Goal: Task Accomplishment & Management: Manage account settings

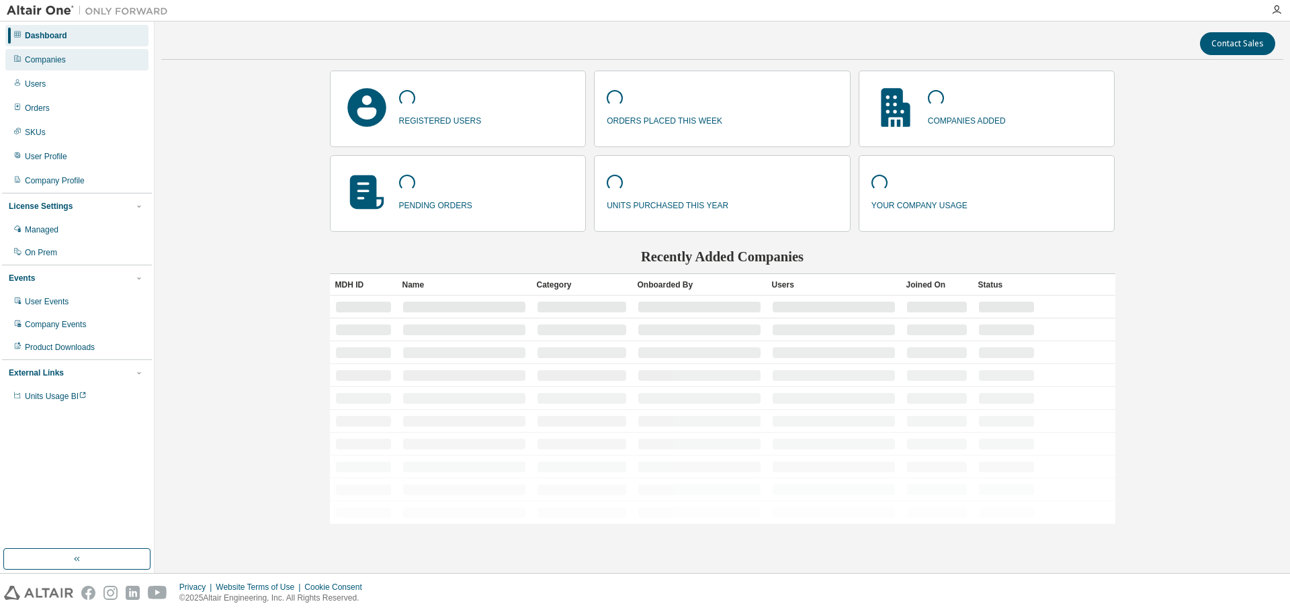
drag, startPoint x: 103, startPoint y: 60, endPoint x: 134, endPoint y: 59, distance: 30.2
click at [102, 60] on div "Companies" at bounding box center [76, 59] width 143 height 21
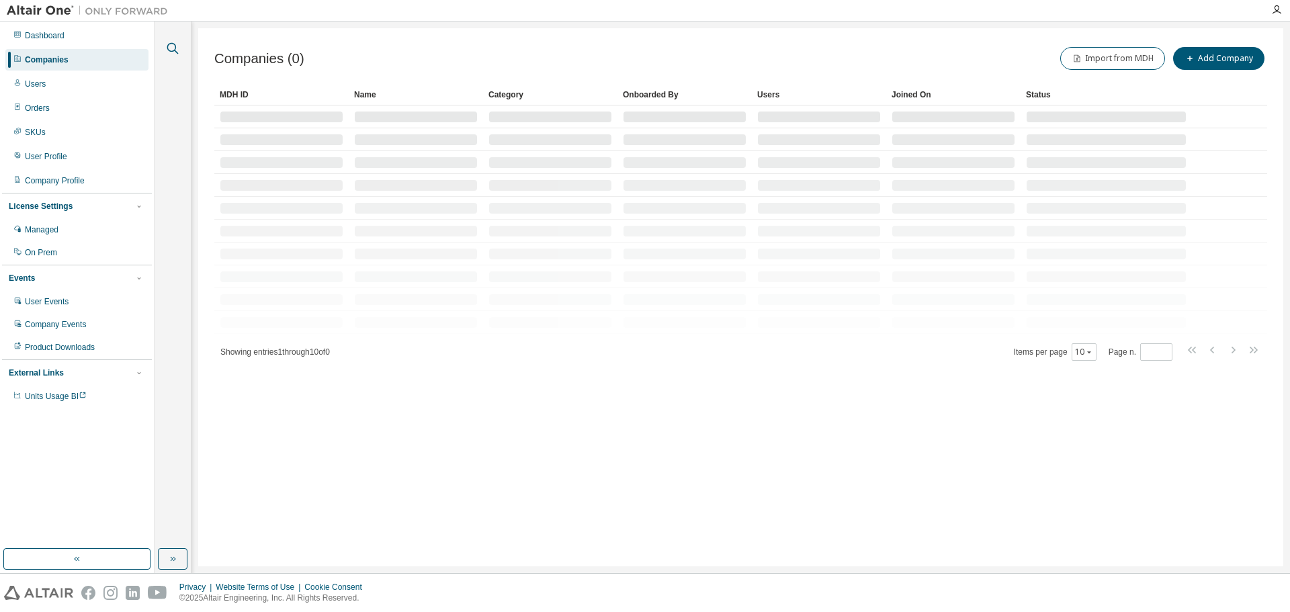
click at [169, 42] on icon "button" at bounding box center [173, 48] width 16 height 16
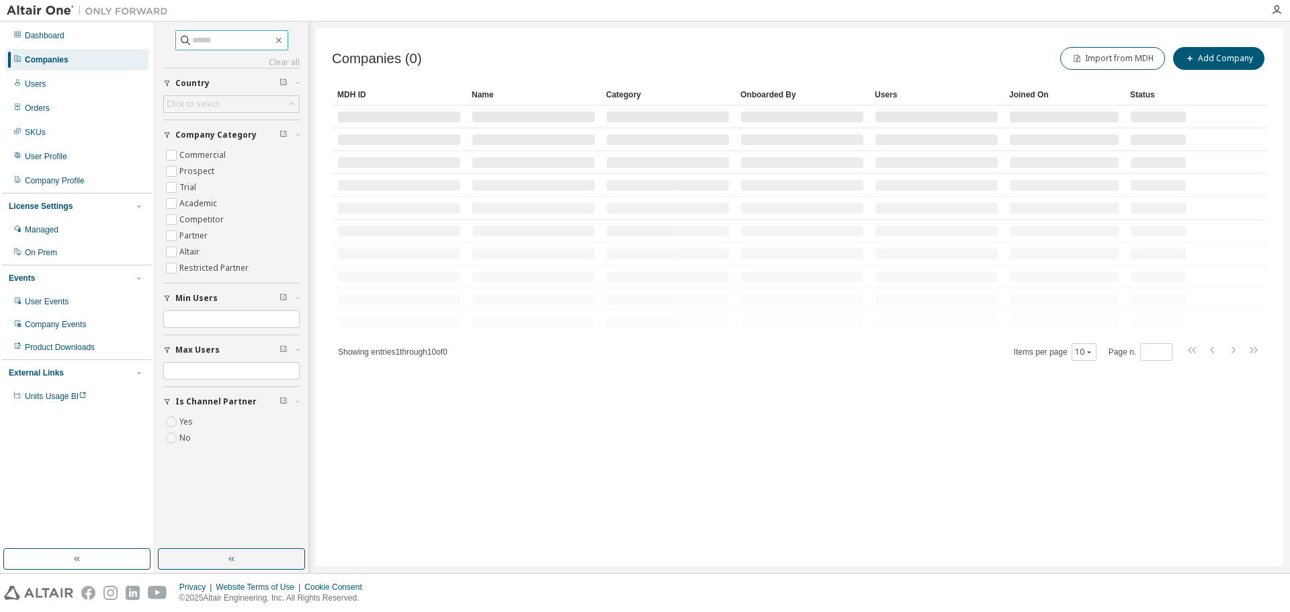
click at [247, 45] on input "text" at bounding box center [232, 40] width 81 height 13
paste input "**********"
type input "**********"
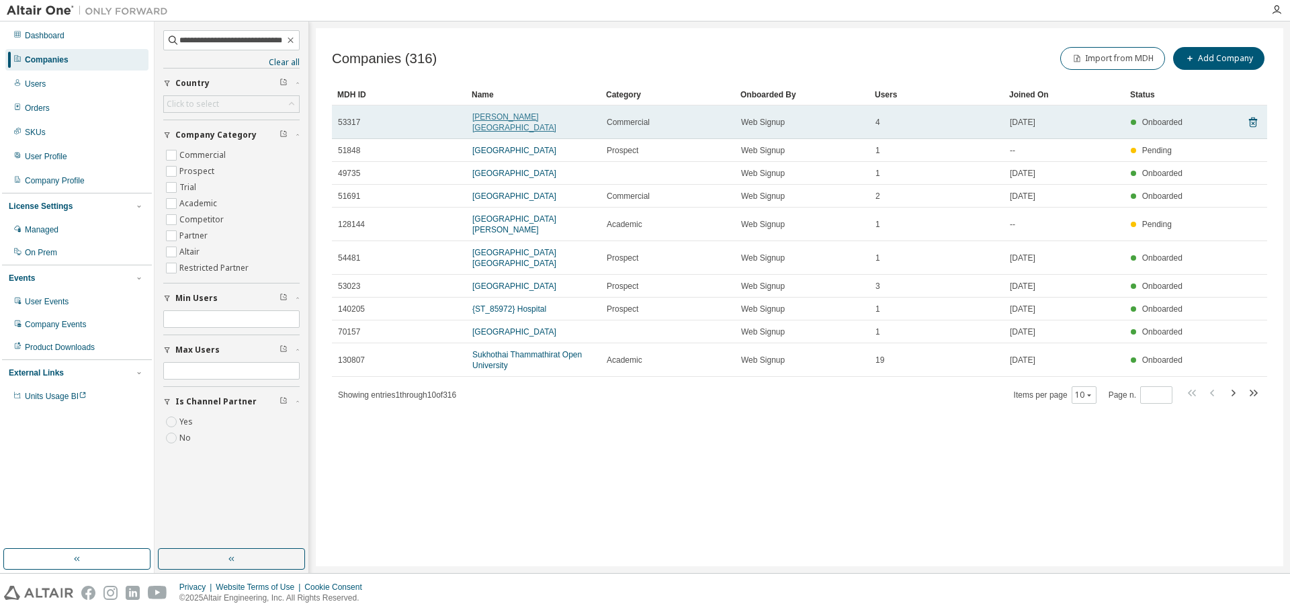
click at [538, 118] on link "Murray-Calloway County Hospital" at bounding box center [514, 122] width 84 height 20
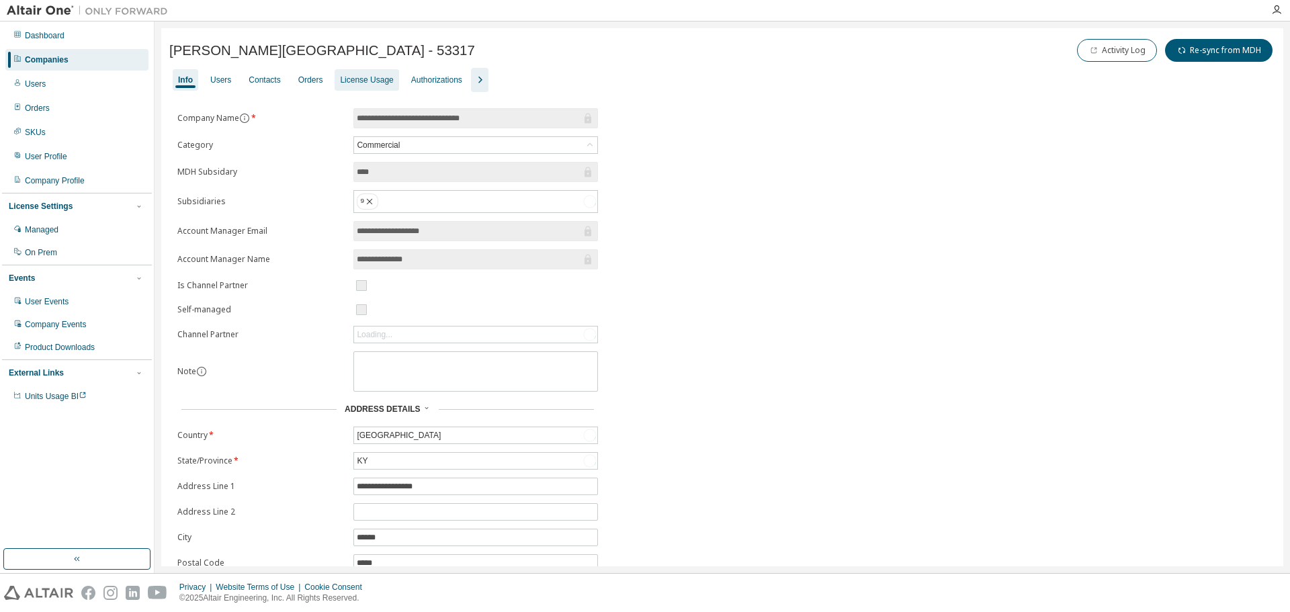
click at [363, 79] on div "License Usage" at bounding box center [366, 80] width 53 height 11
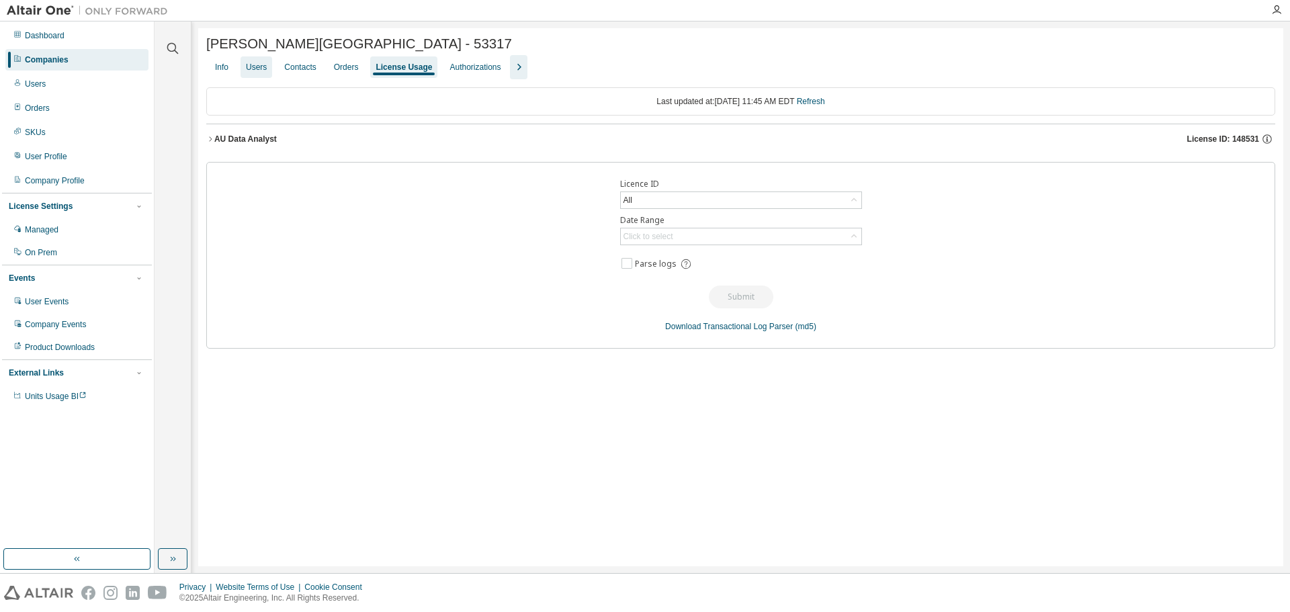
click at [261, 73] on div "Users" at bounding box center [256, 67] width 21 height 11
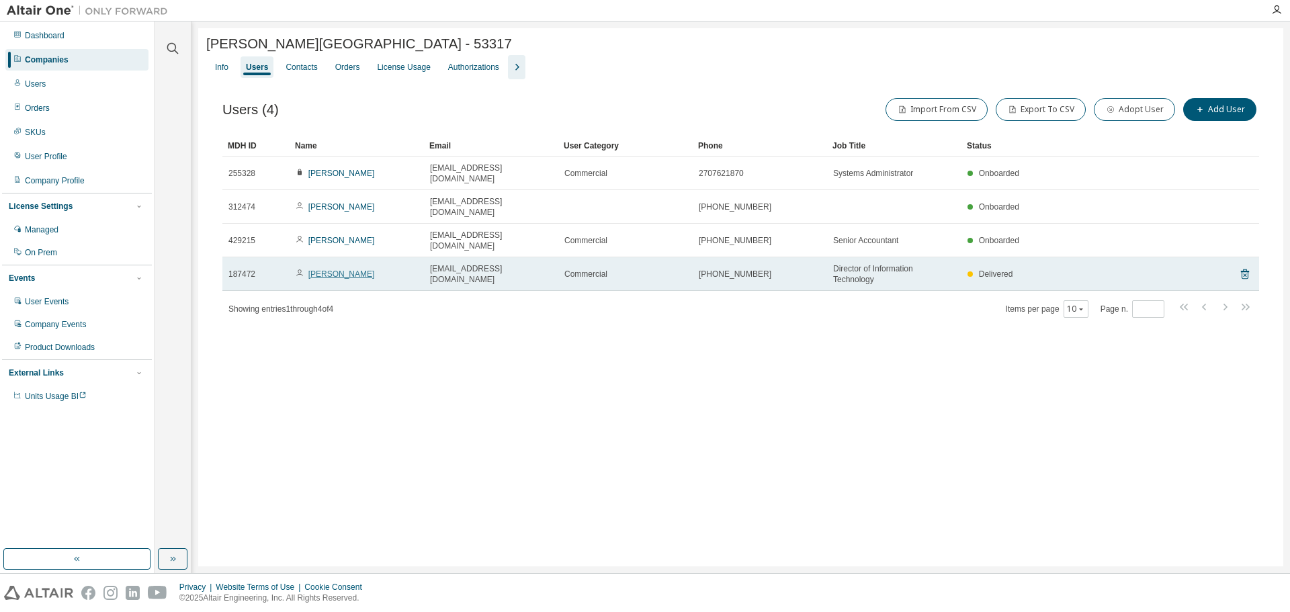
click at [347, 269] on link "Brian Benedict" at bounding box center [341, 273] width 67 height 9
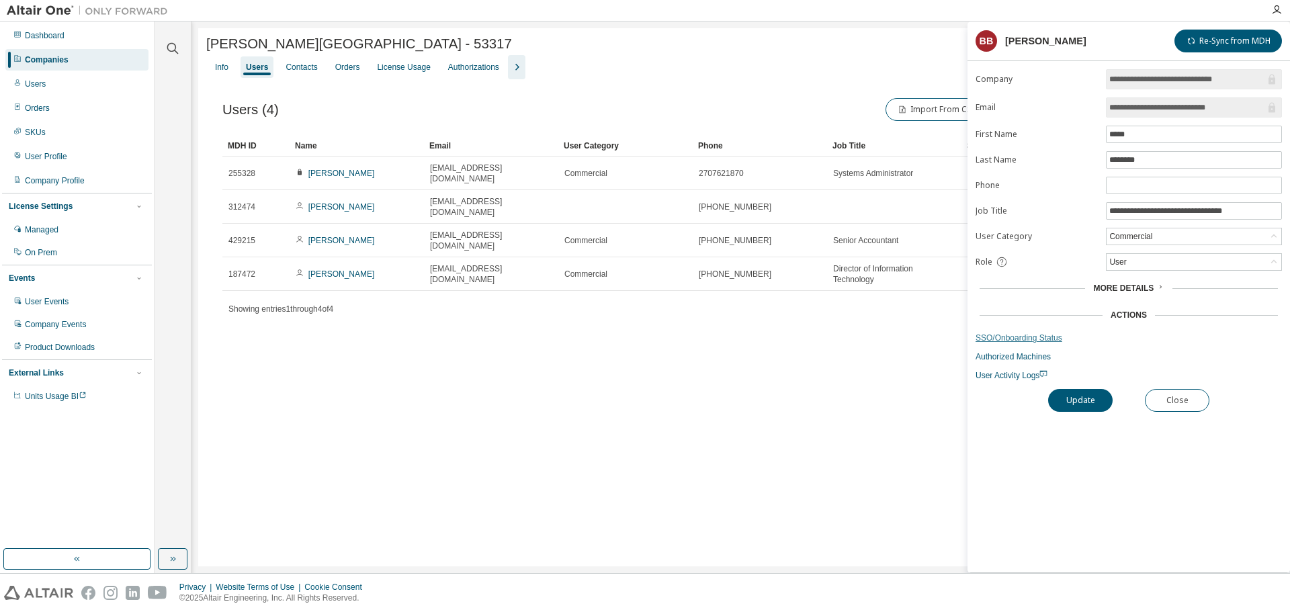
click at [1036, 341] on link "SSO/Onboarding Status" at bounding box center [1128, 338] width 306 height 11
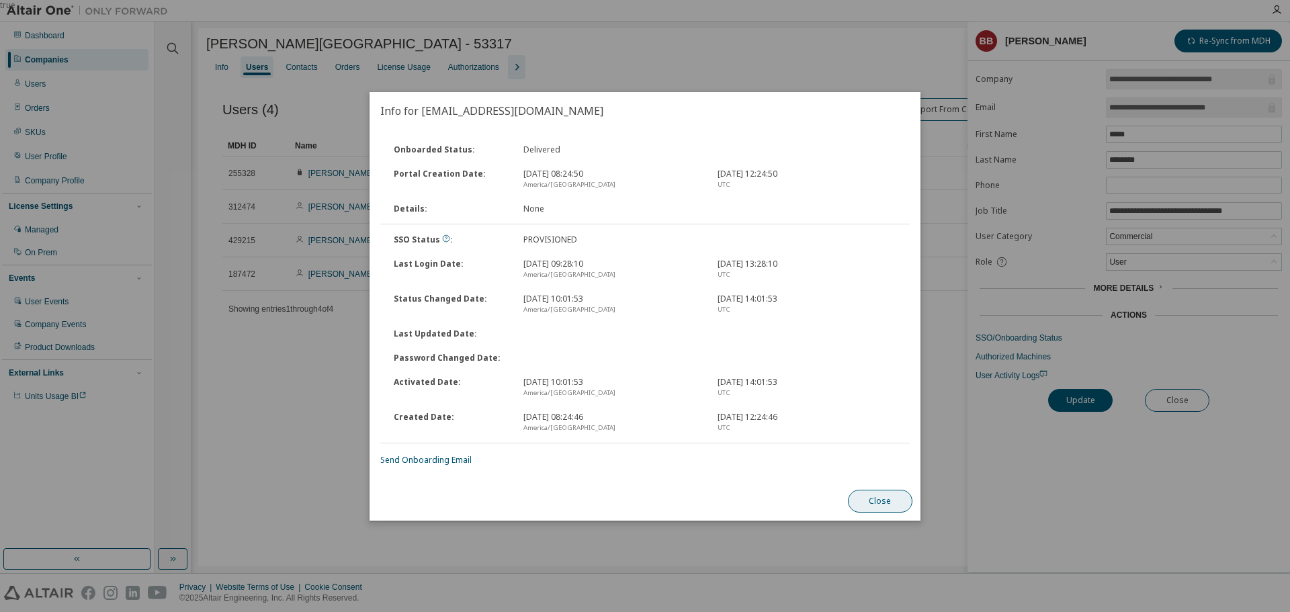
click at [873, 494] on button "Close" at bounding box center [880, 501] width 64 height 23
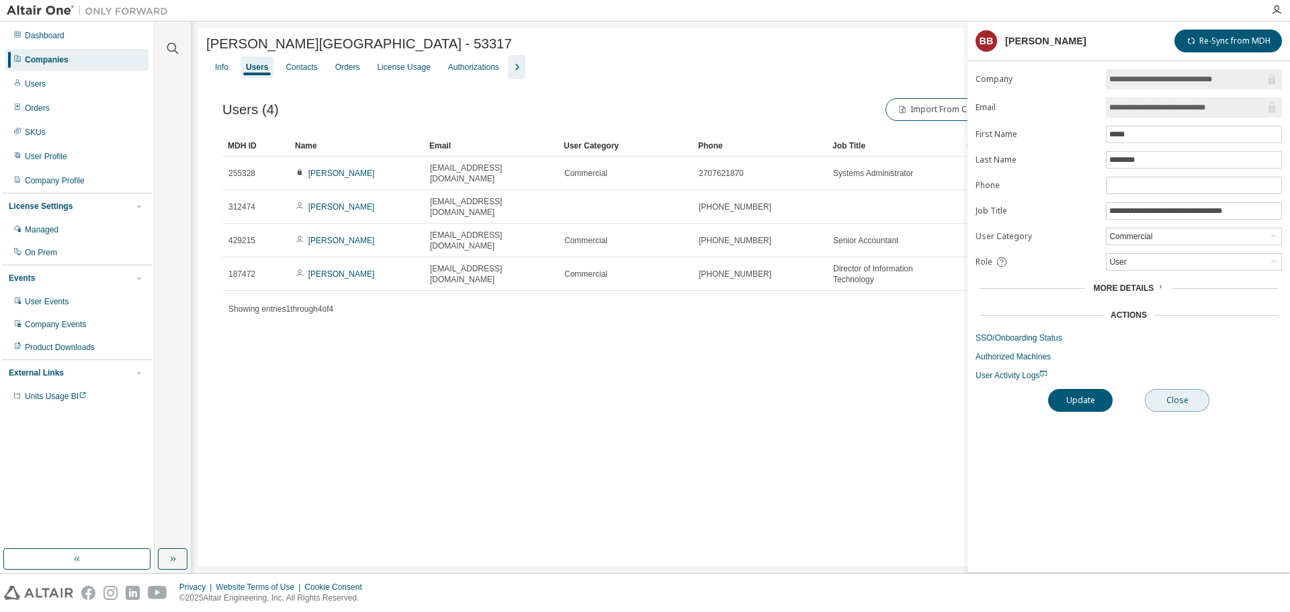
click at [1170, 403] on button "Close" at bounding box center [1177, 400] width 64 height 23
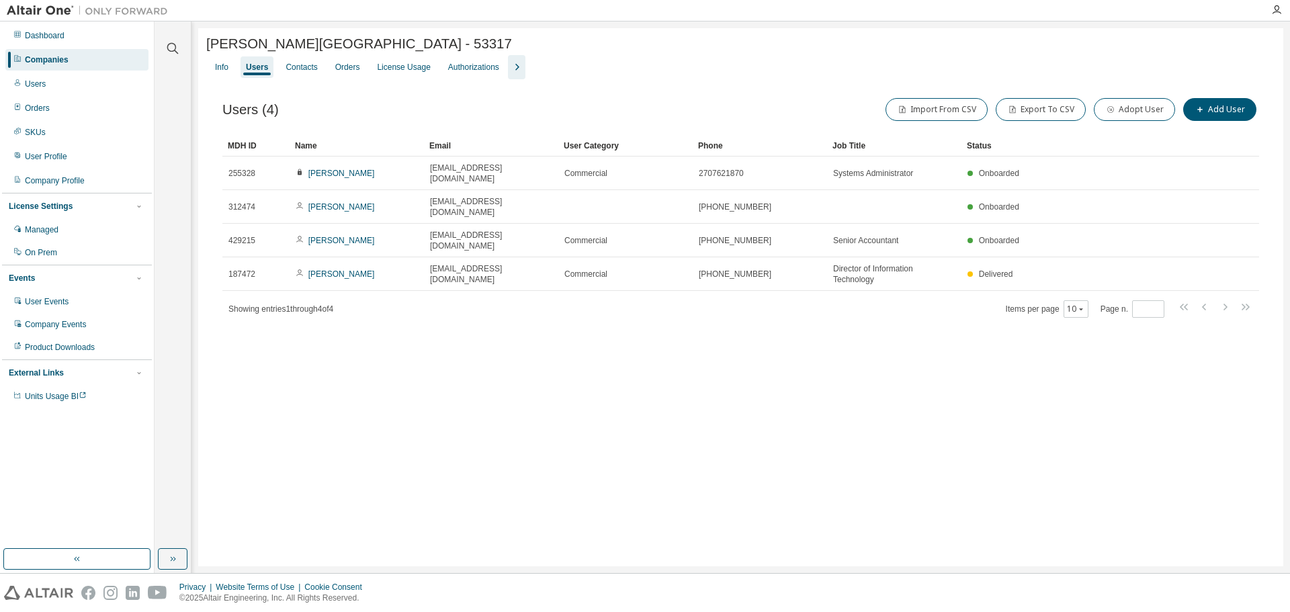
click at [108, 56] on div "Companies" at bounding box center [76, 59] width 143 height 21
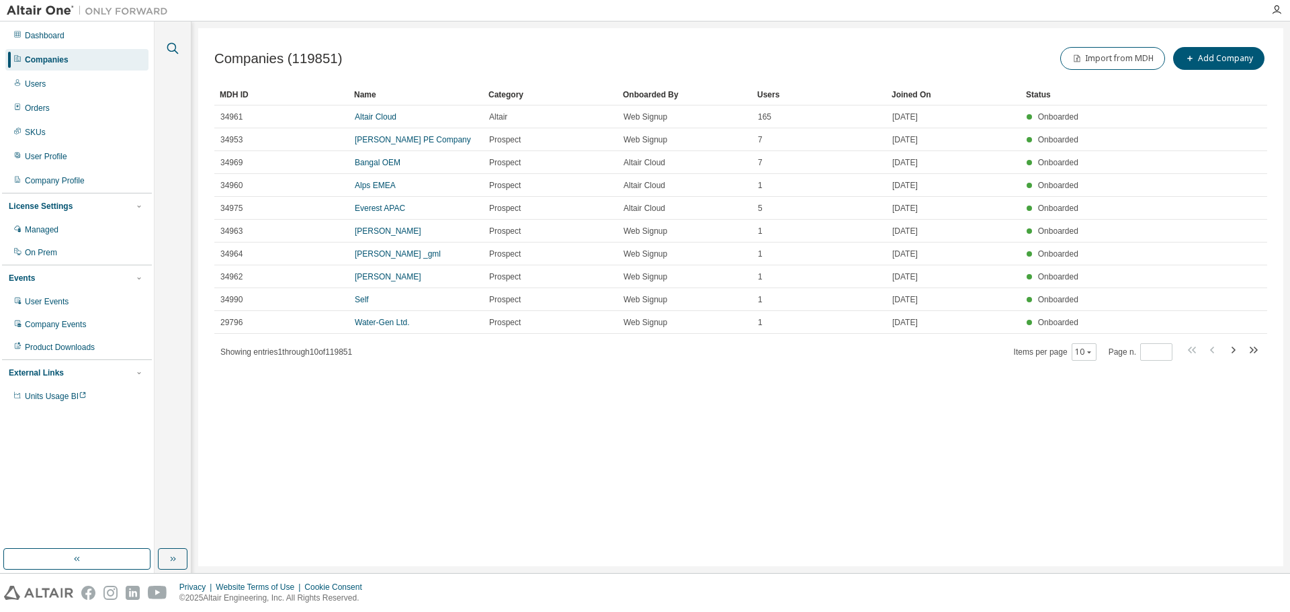
click at [175, 47] on icon "button" at bounding box center [172, 48] width 11 height 11
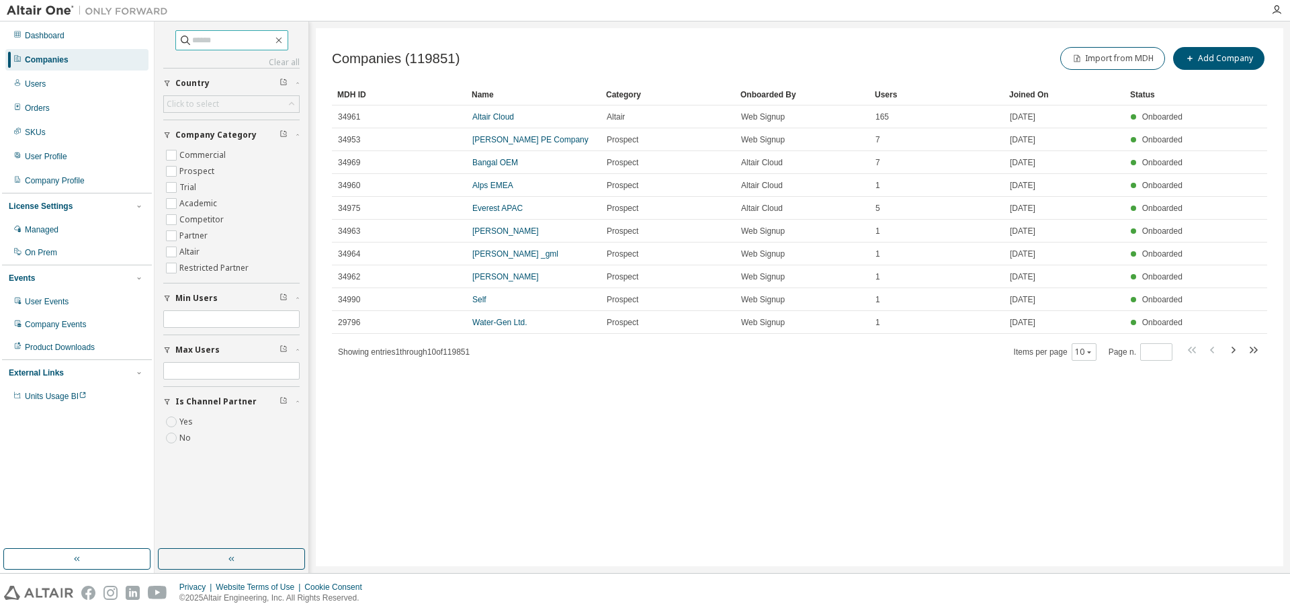
click at [253, 41] on input "text" at bounding box center [232, 40] width 81 height 13
paste input "**********"
type input "**********"
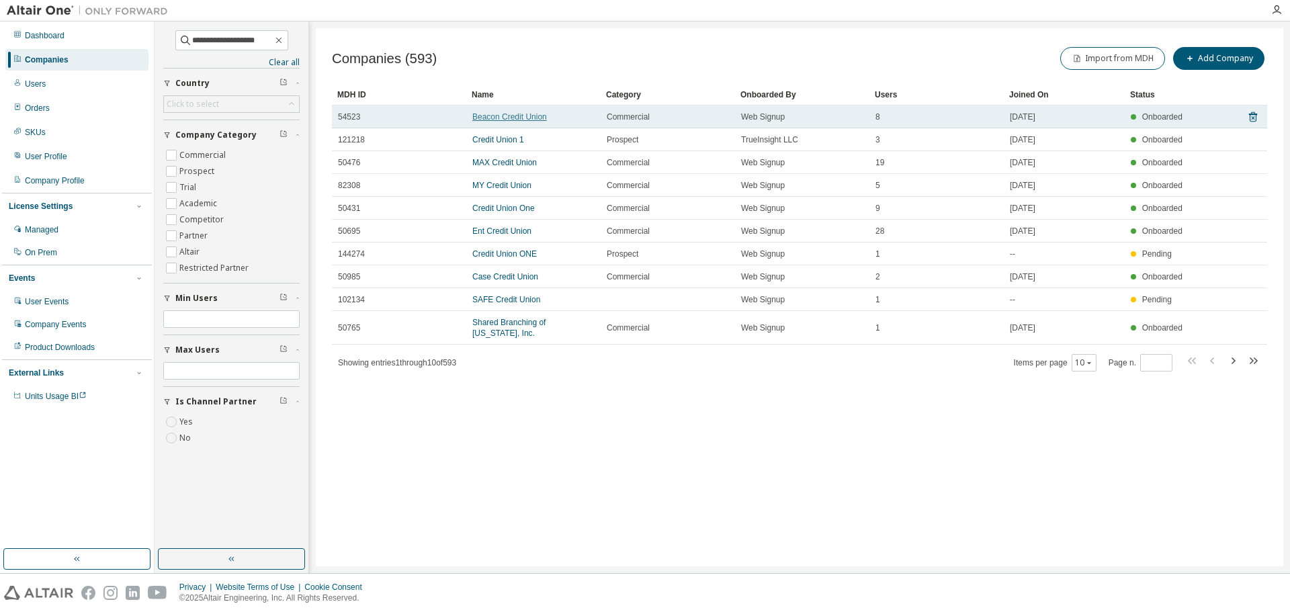
click at [519, 117] on link "Beacon Credit Union" at bounding box center [509, 116] width 75 height 9
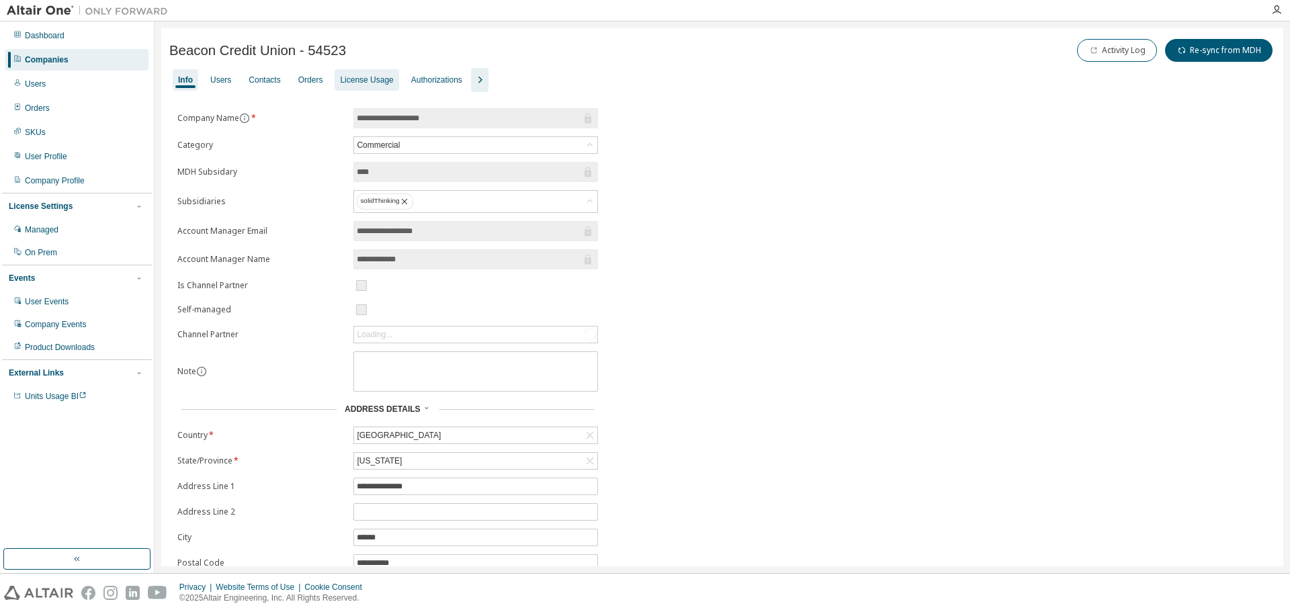
click at [371, 77] on div "License Usage" at bounding box center [366, 80] width 53 height 11
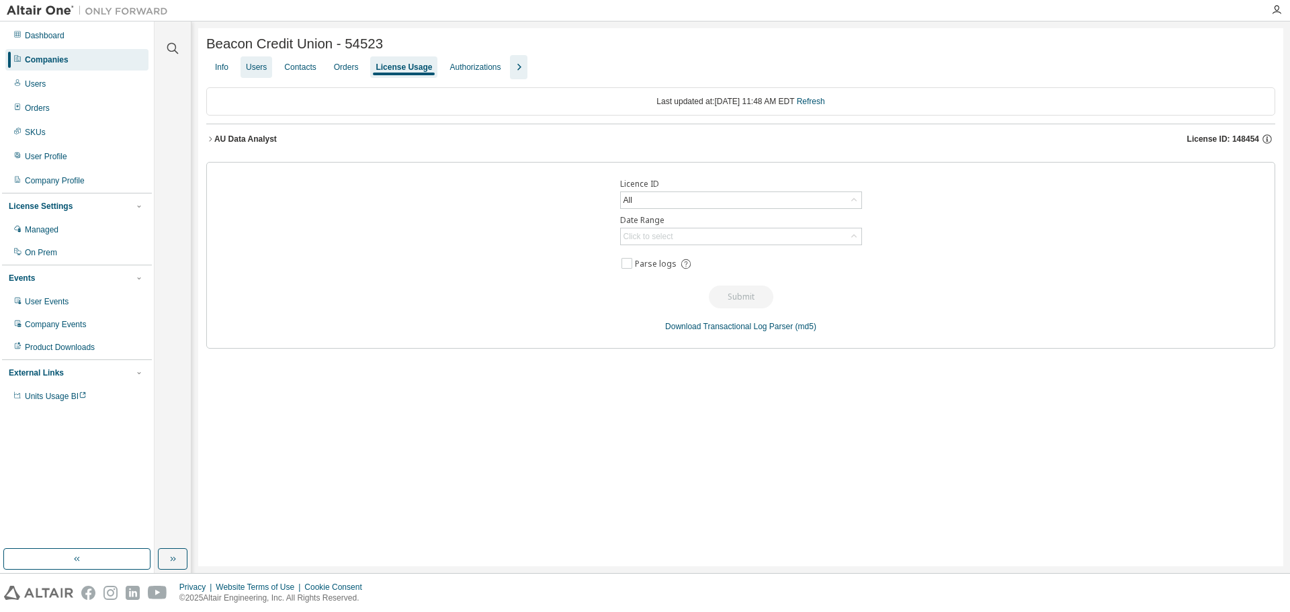
click at [257, 67] on div "Users" at bounding box center [256, 67] width 21 height 11
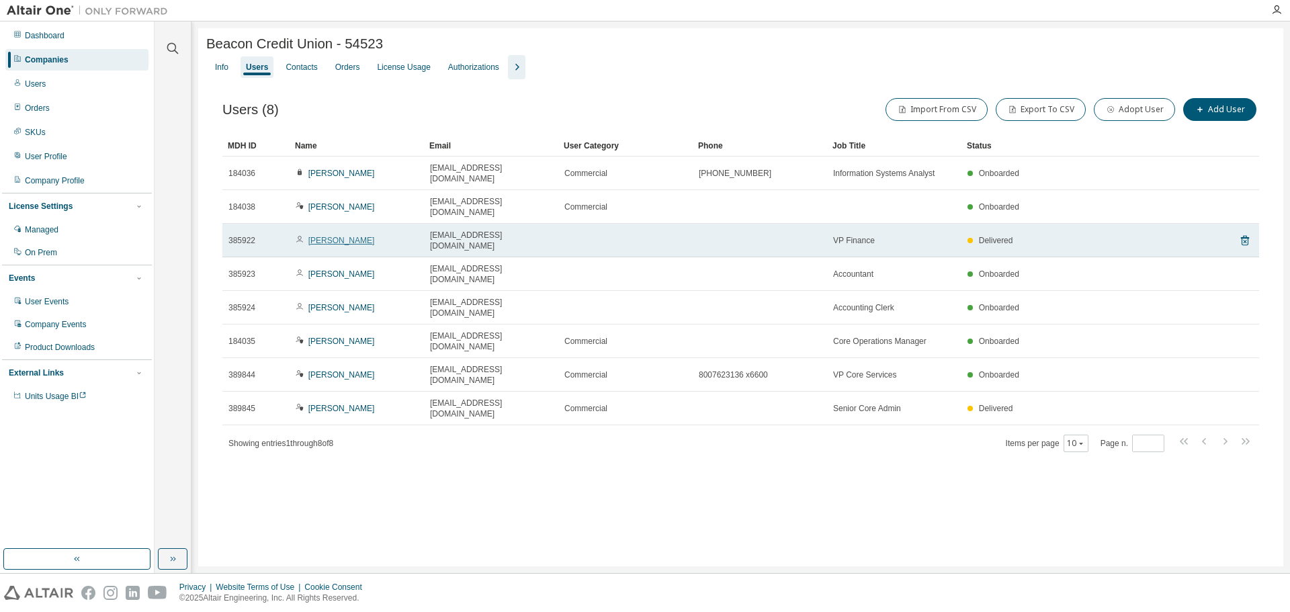
click at [339, 236] on link "Dan Sparling" at bounding box center [341, 240] width 67 height 9
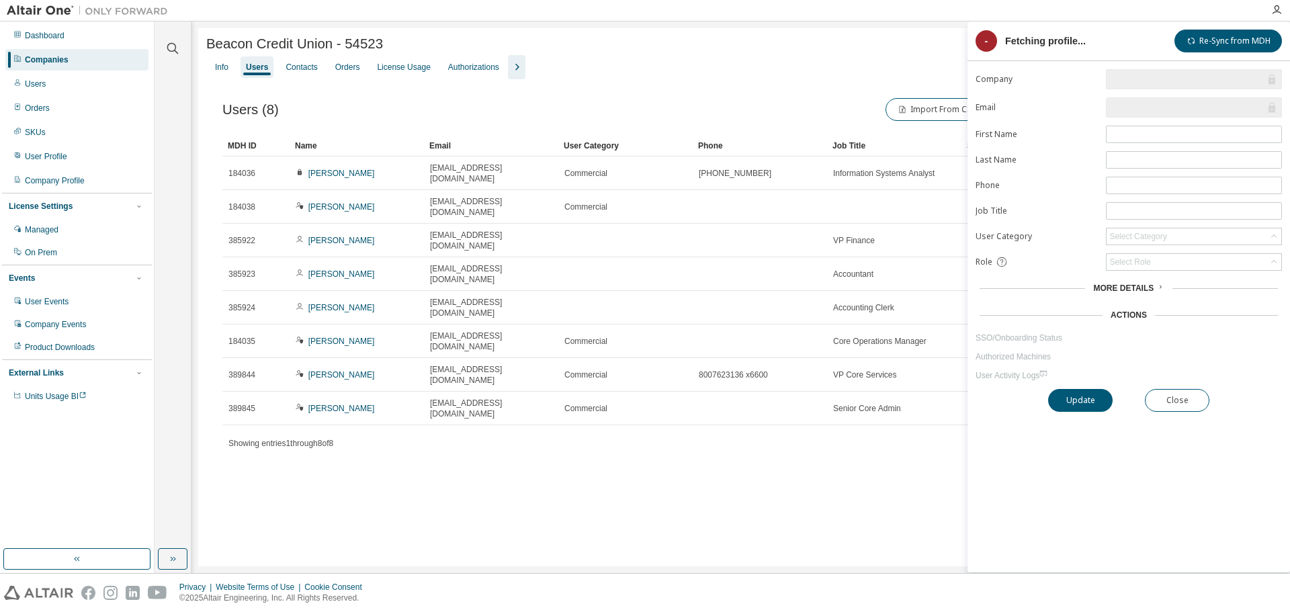
click at [995, 341] on link "SSO/Onboarding Status" at bounding box center [1128, 338] width 306 height 11
click at [1039, 339] on link "SSO/Onboarding Status" at bounding box center [1128, 338] width 306 height 11
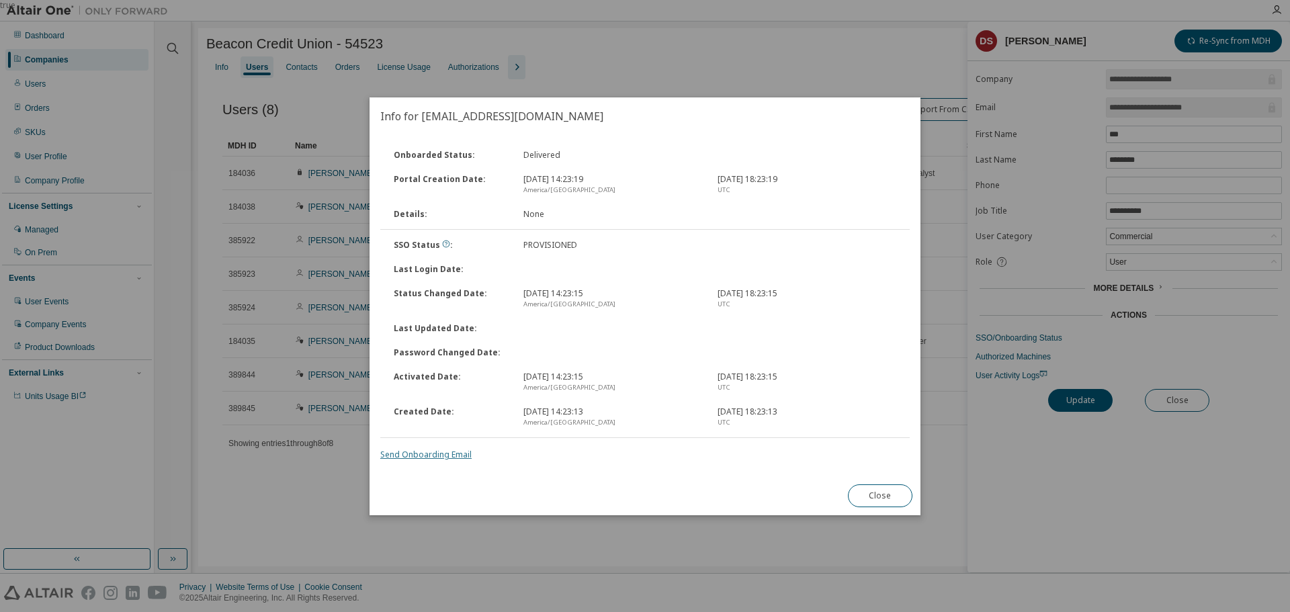
click at [449, 455] on link "Send Onboarding Email" at bounding box center [425, 454] width 91 height 11
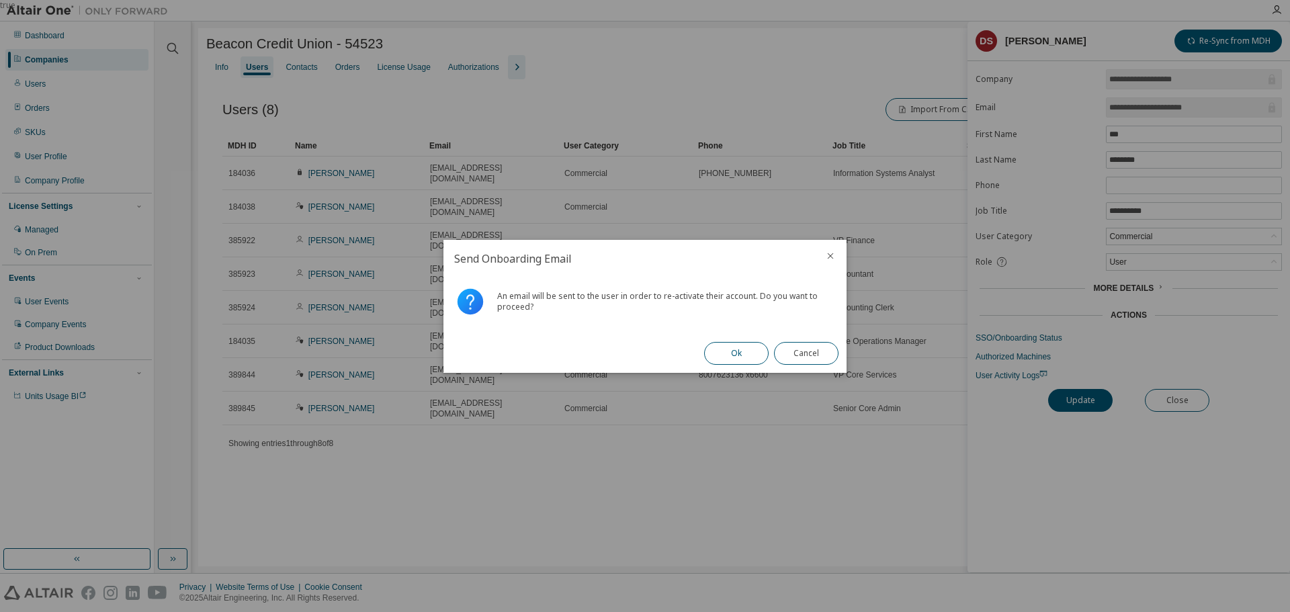
click at [743, 351] on button "Ok" at bounding box center [736, 353] width 64 height 23
click at [808, 351] on button "Close" at bounding box center [806, 353] width 64 height 23
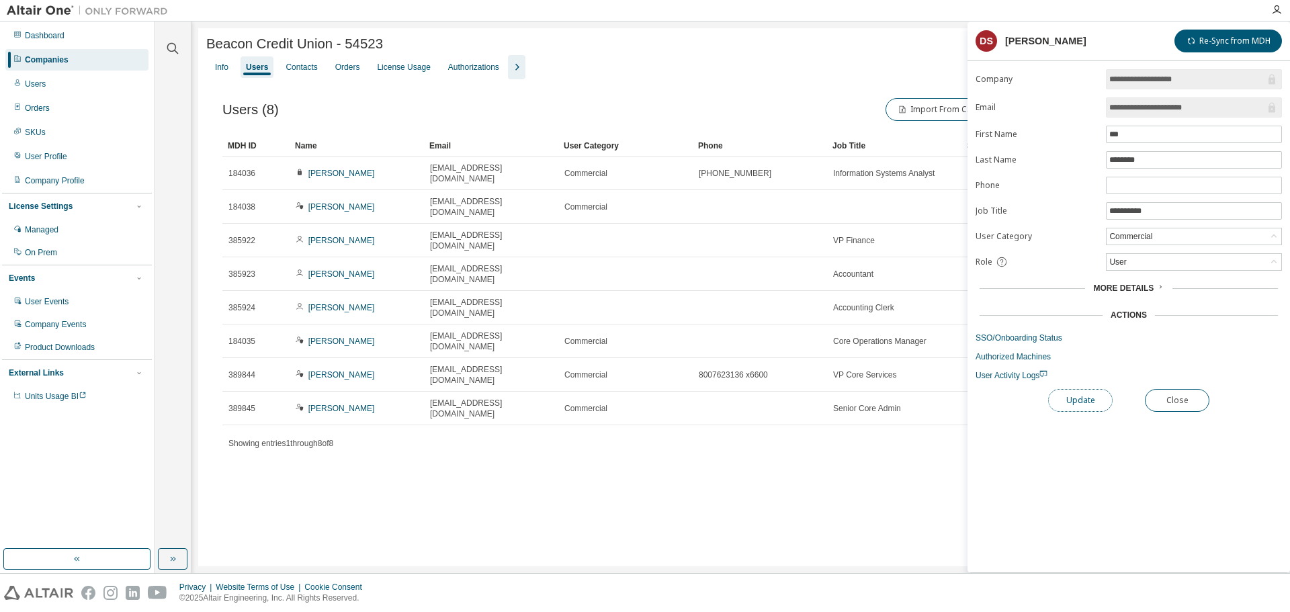
click at [1098, 405] on button "Update" at bounding box center [1080, 400] width 64 height 23
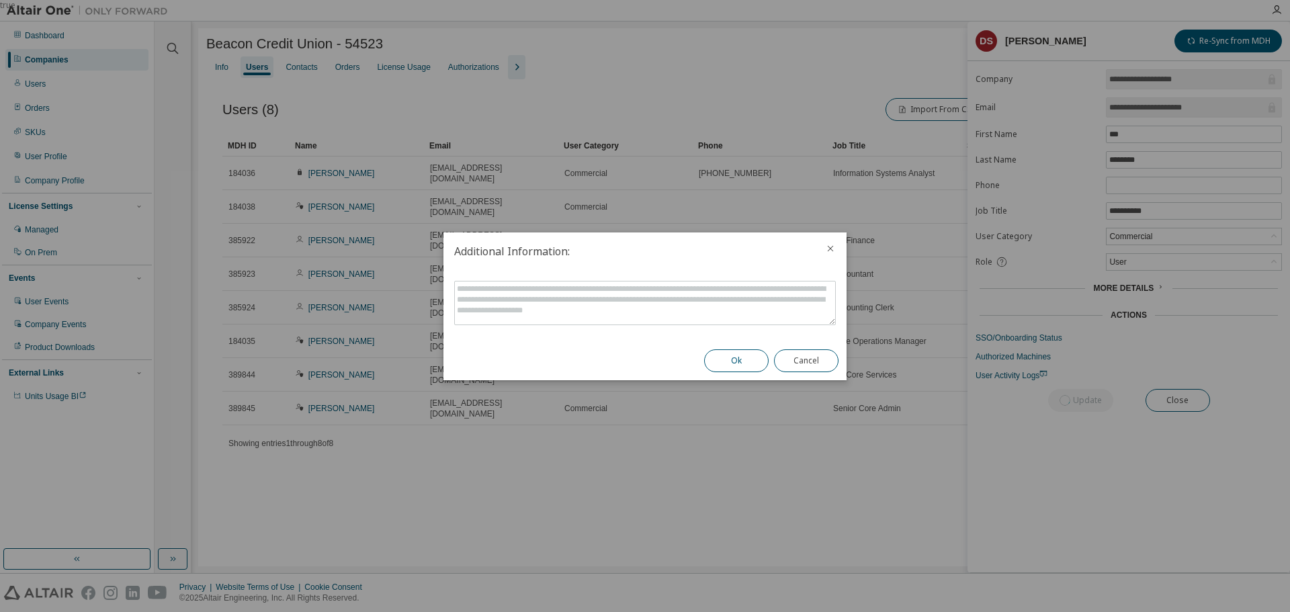
click at [740, 362] on button "Ok" at bounding box center [736, 360] width 64 height 23
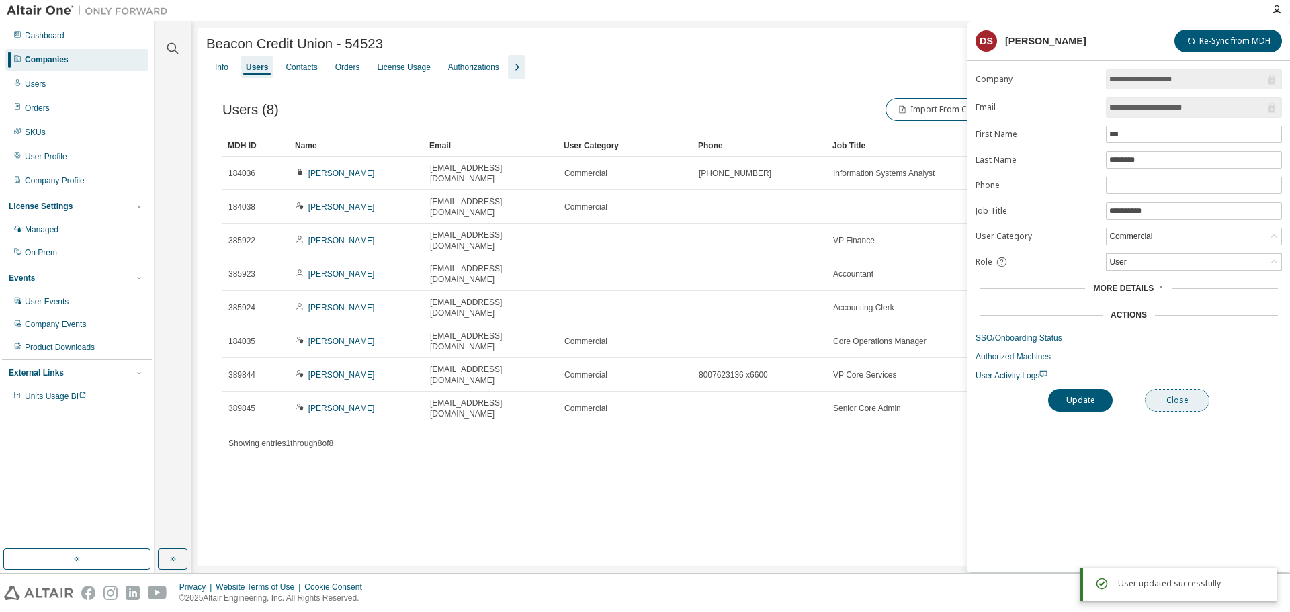
click at [1187, 406] on button "Close" at bounding box center [1177, 400] width 64 height 23
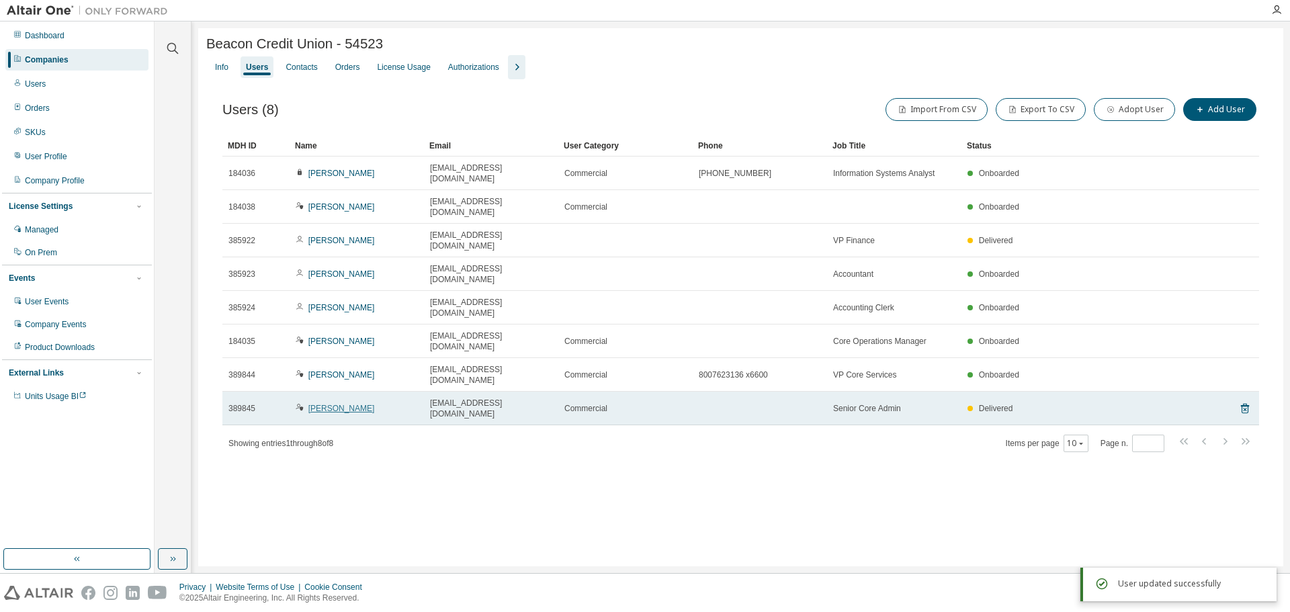
click at [335, 404] on link "Jason Hassett" at bounding box center [341, 408] width 67 height 9
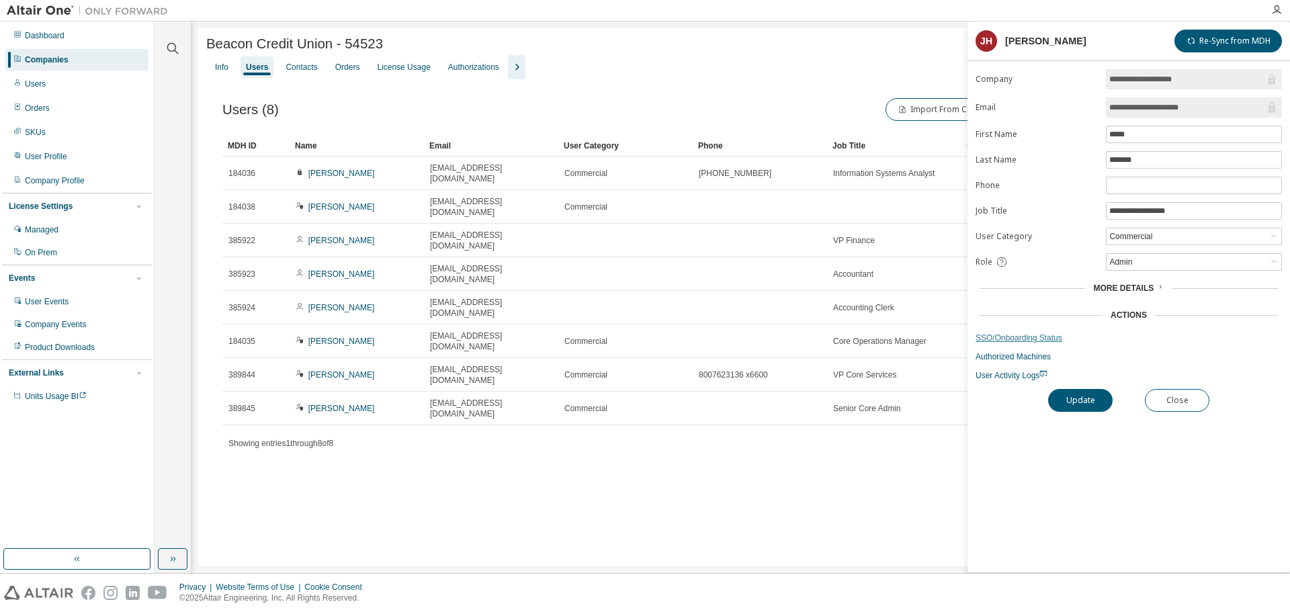
click at [1035, 339] on link "SSO/Onboarding Status" at bounding box center [1128, 338] width 306 height 11
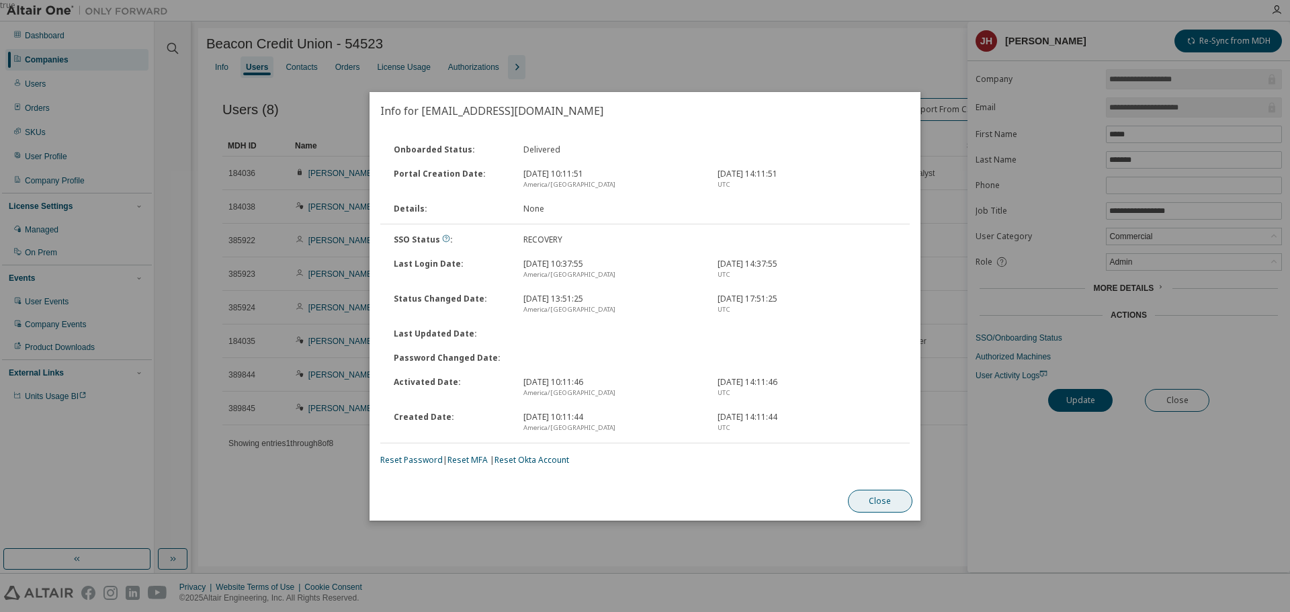
click at [872, 501] on button "Close" at bounding box center [880, 501] width 64 height 23
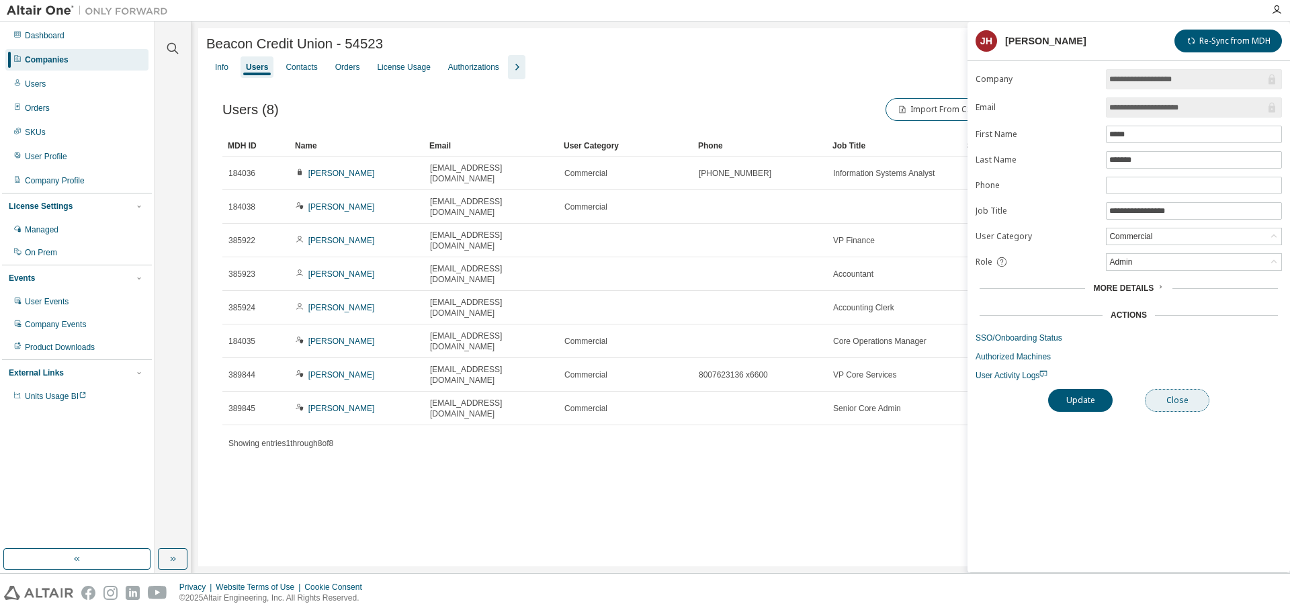
click at [1176, 399] on button "Close" at bounding box center [1177, 400] width 64 height 23
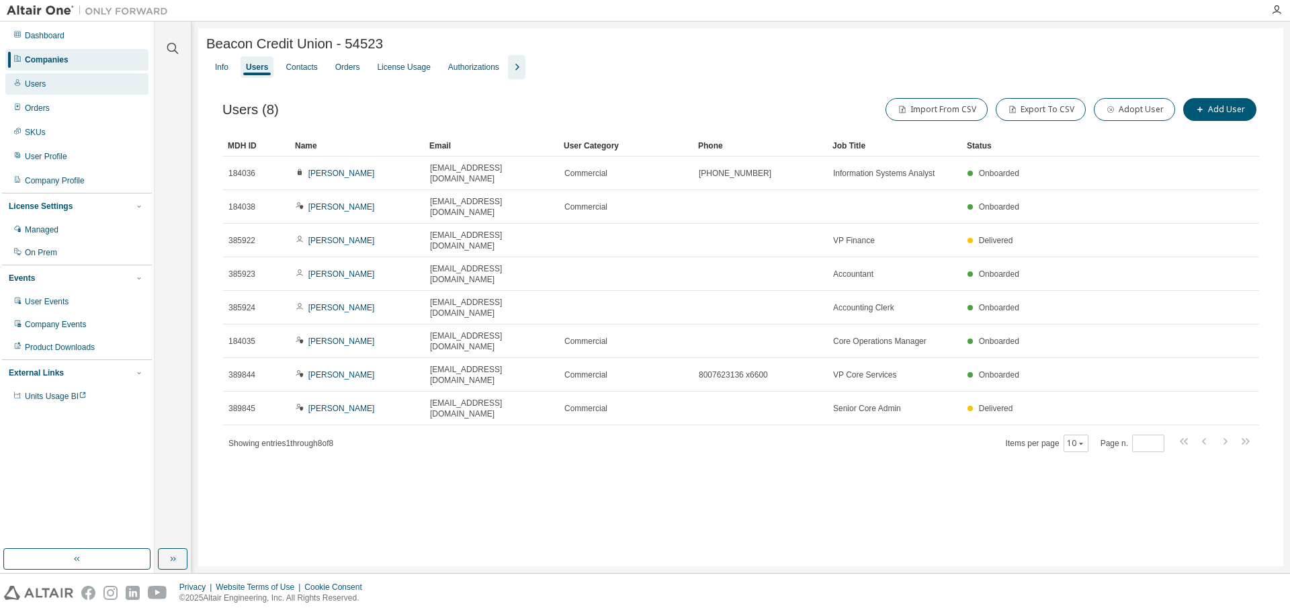
drag, startPoint x: 38, startPoint y: 88, endPoint x: 39, endPoint y: 79, distance: 9.4
click at [39, 87] on div "Users" at bounding box center [35, 84] width 21 height 11
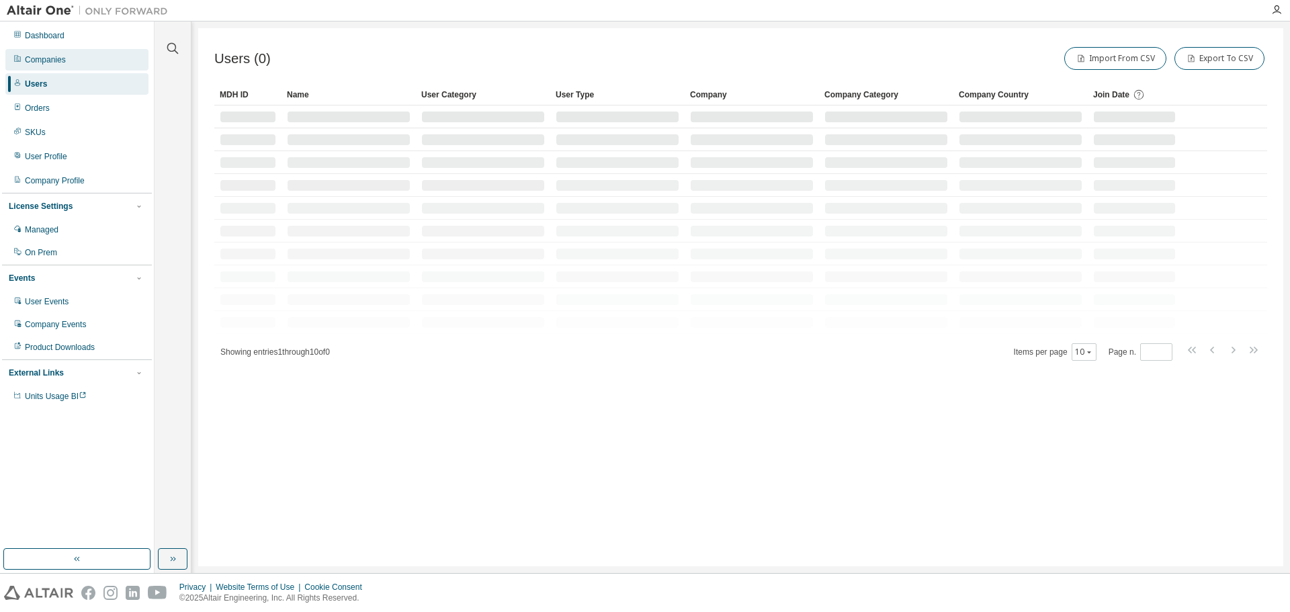
click at [48, 56] on div "Companies" at bounding box center [45, 59] width 41 height 11
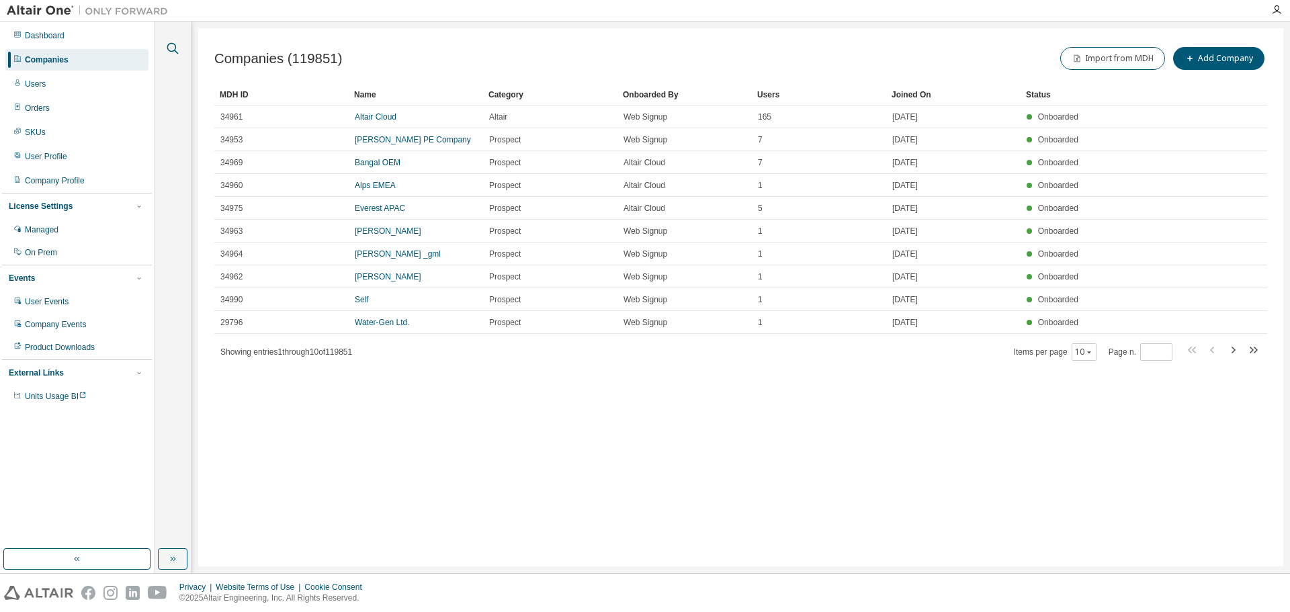
click at [178, 48] on icon "button" at bounding box center [173, 48] width 16 height 16
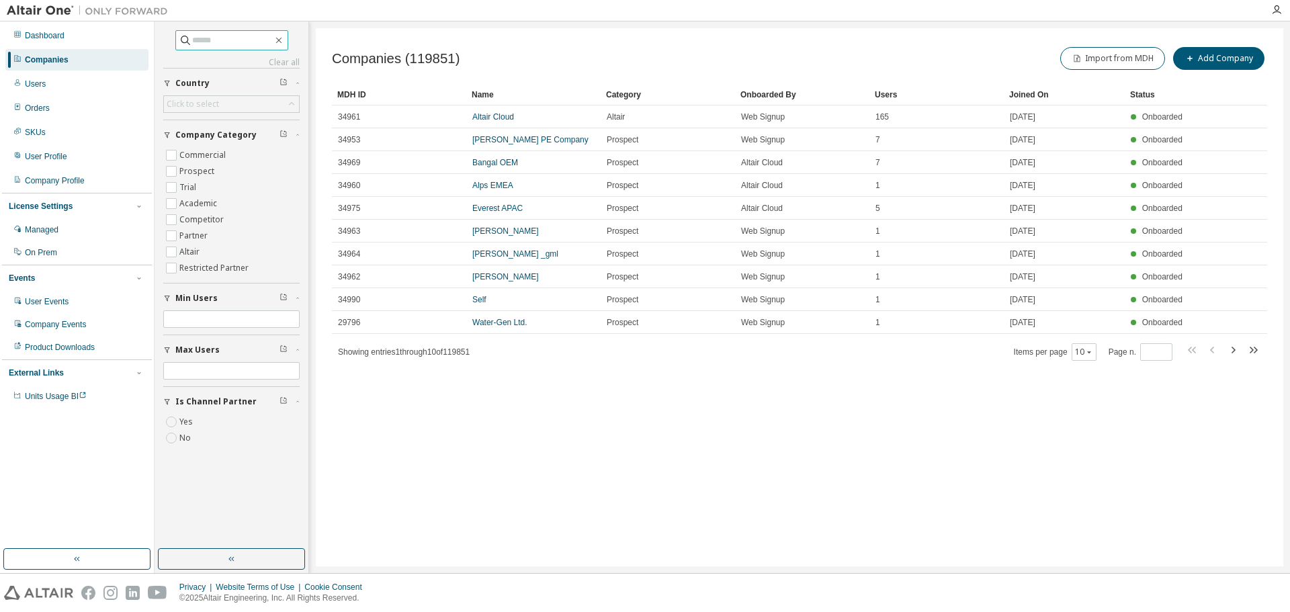
click at [235, 40] on input "text" at bounding box center [232, 40] width 81 height 13
paste input "**********"
type input "**********"
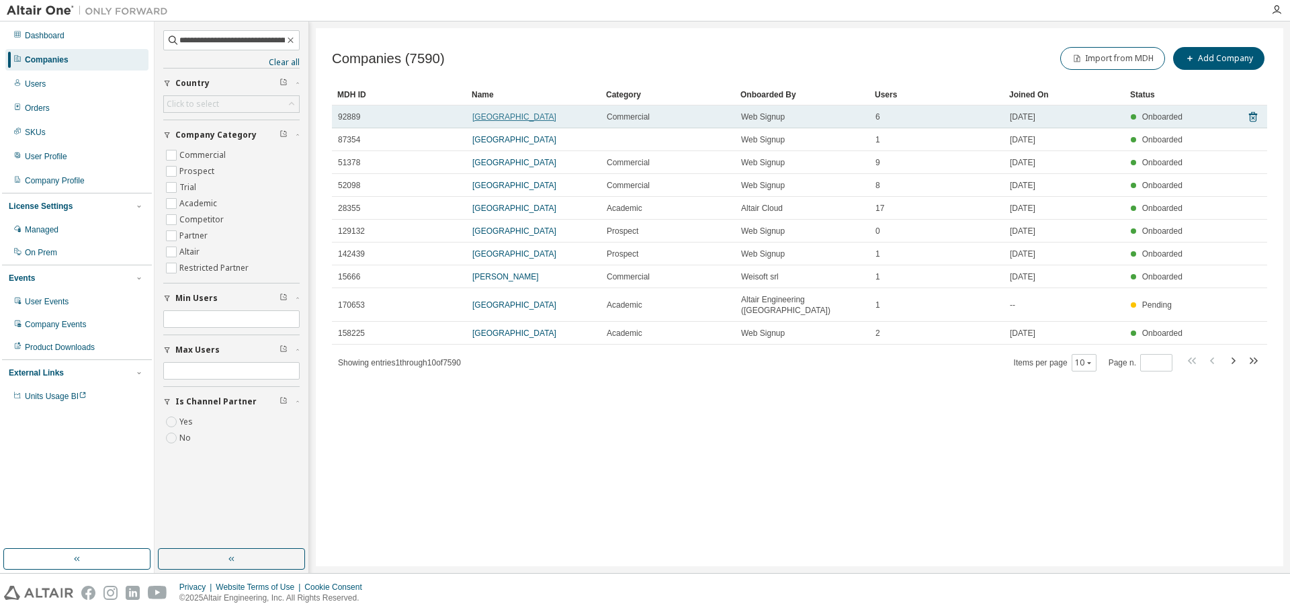
click at [509, 122] on link "San Bernardino Community College District" at bounding box center [514, 116] width 84 height 9
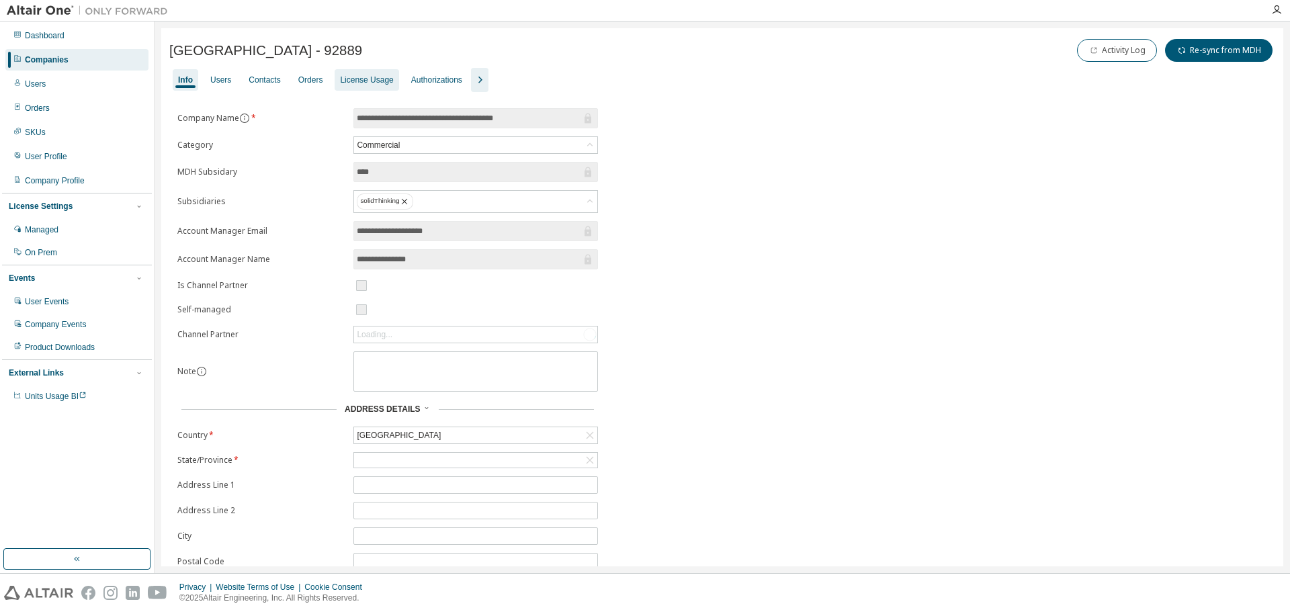
click at [361, 79] on div "License Usage" at bounding box center [366, 80] width 53 height 11
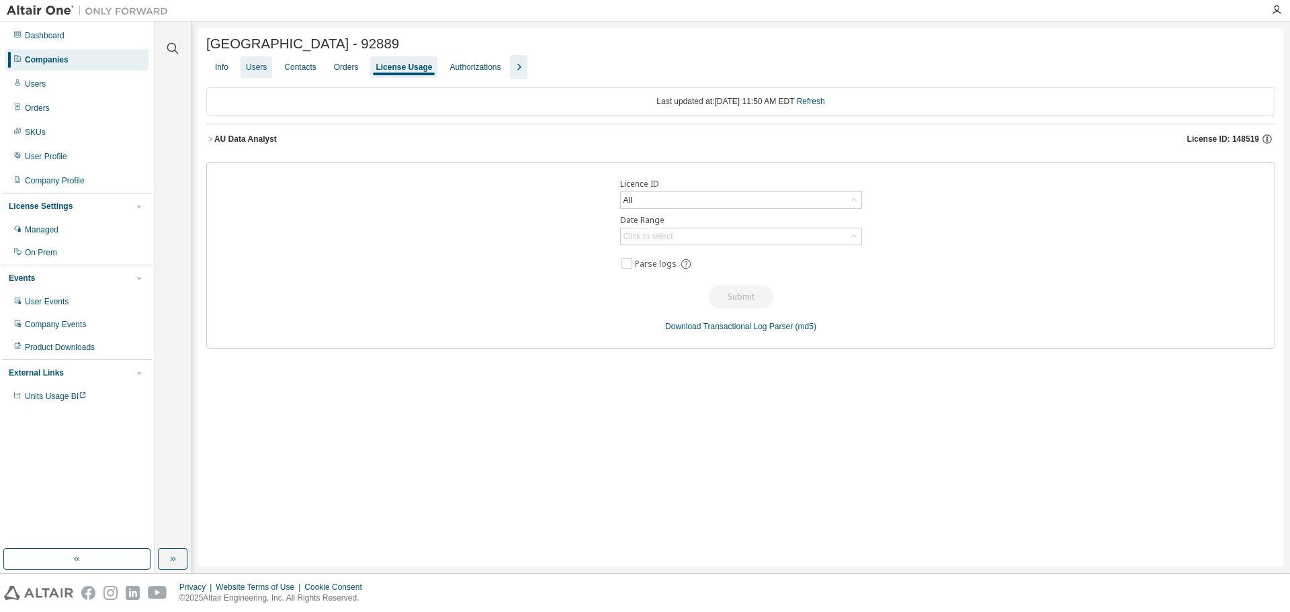
click at [257, 71] on div "Users" at bounding box center [256, 67] width 21 height 11
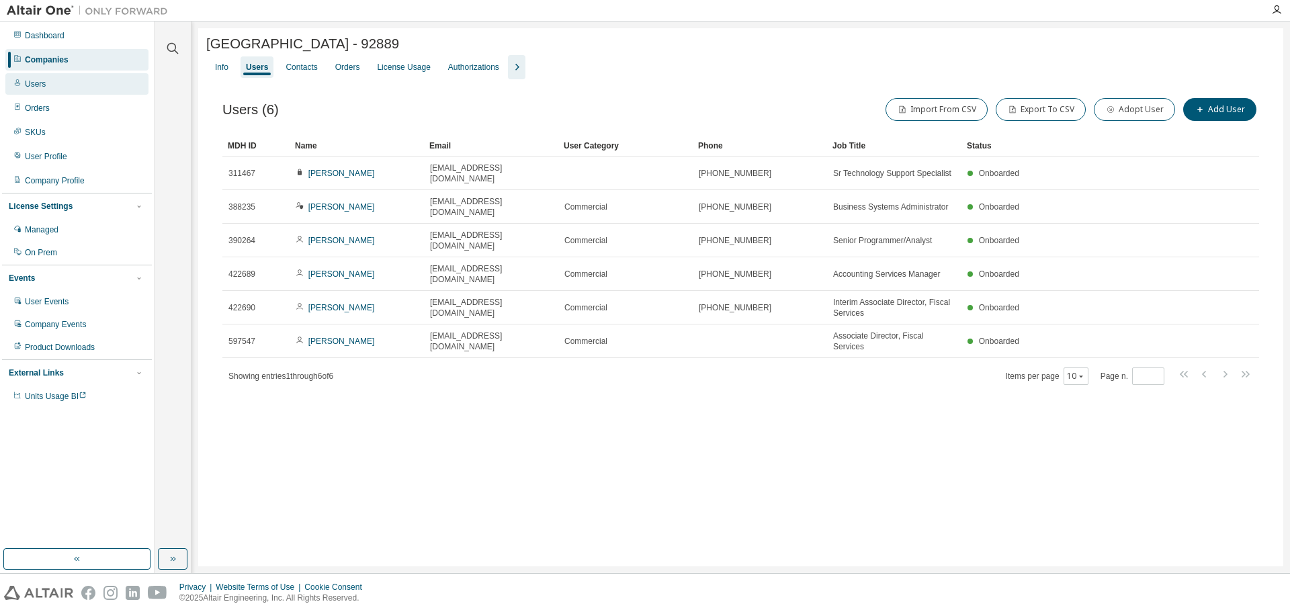
click at [81, 75] on div "Users" at bounding box center [76, 83] width 143 height 21
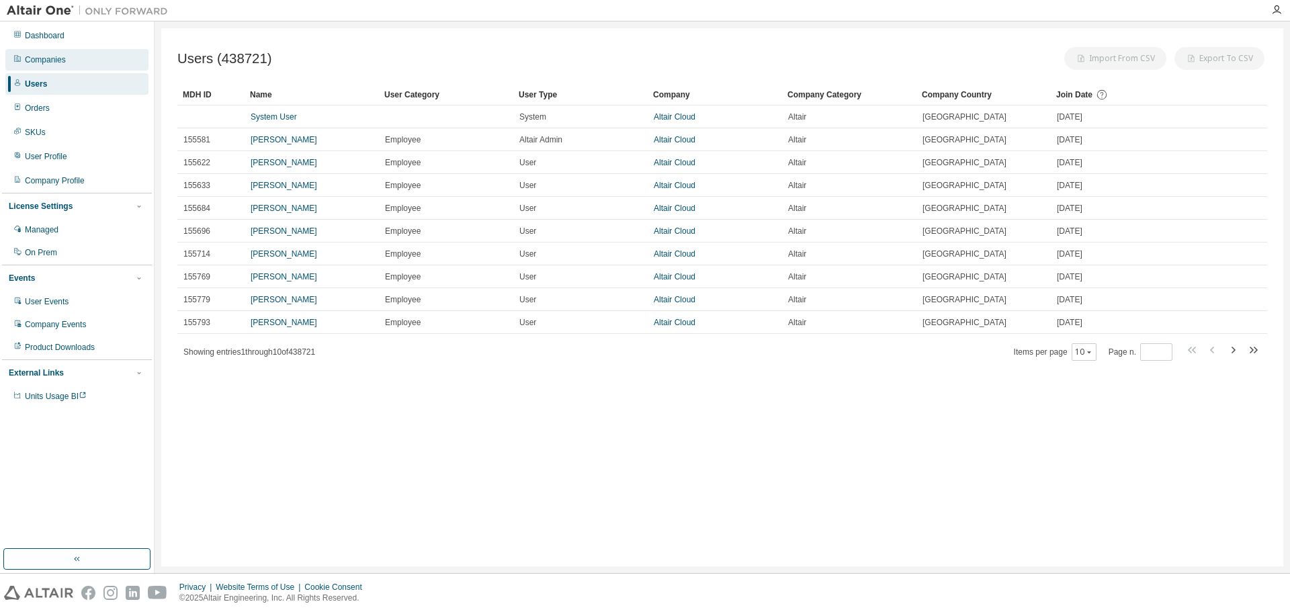
click at [83, 62] on div "Companies" at bounding box center [76, 59] width 143 height 21
